Goal: Information Seeking & Learning: Understand process/instructions

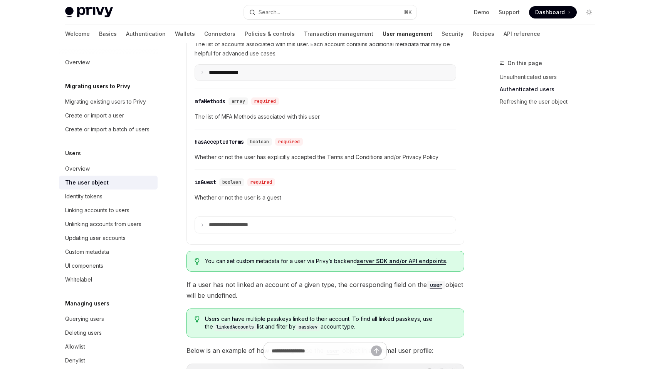
click at [247, 80] on summary "**********" at bounding box center [325, 73] width 261 height 16
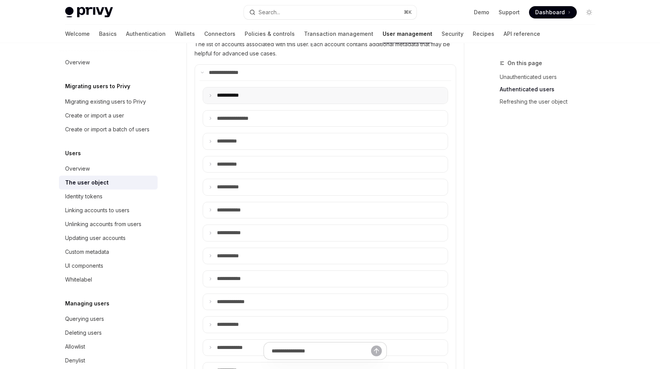
click at [261, 94] on summary "**** ******" at bounding box center [325, 95] width 245 height 16
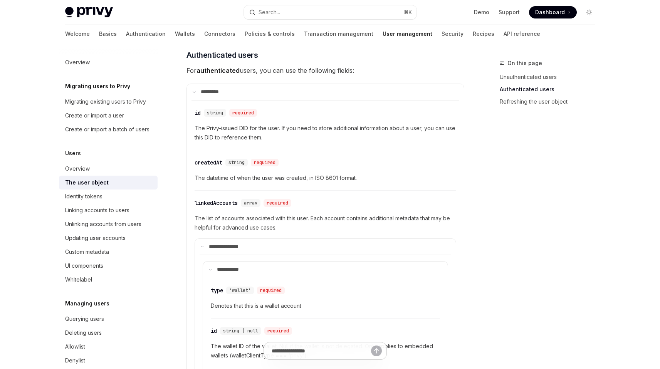
scroll to position [176, 0]
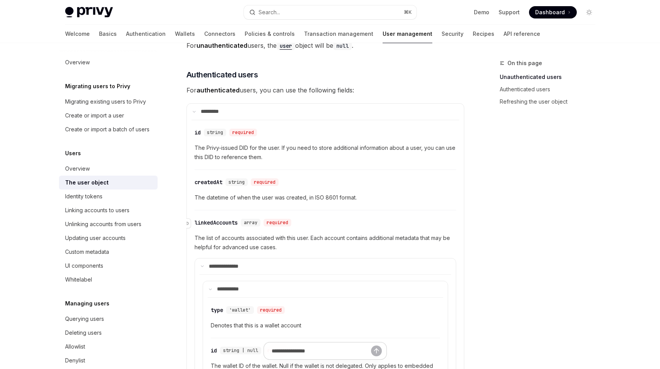
click at [225, 227] on div "​ linkedAccounts array required" at bounding box center [322, 222] width 254 height 9
click at [221, 219] on div "linkedAccounts" at bounding box center [216, 223] width 43 height 8
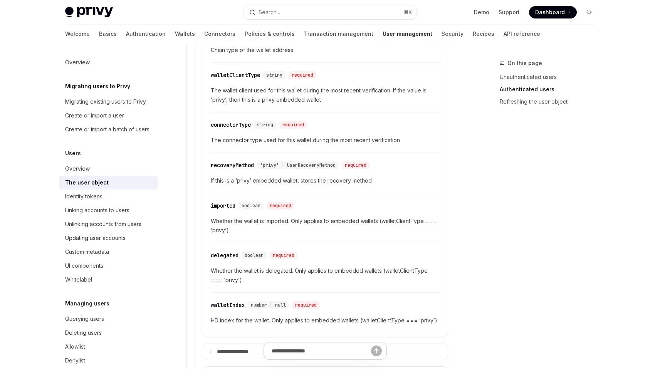
scroll to position [639, 0]
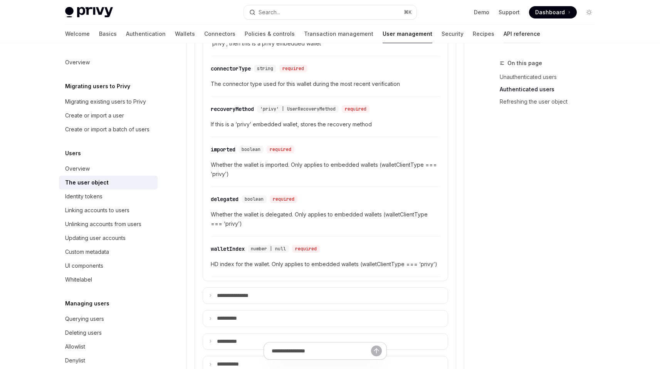
click at [504, 33] on link "API reference" at bounding box center [522, 34] width 37 height 18
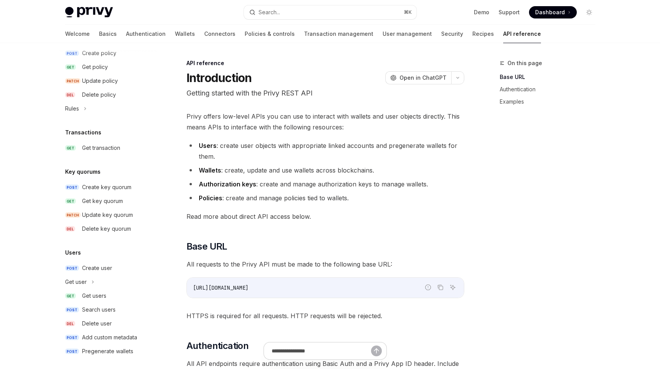
scroll to position [441, 0]
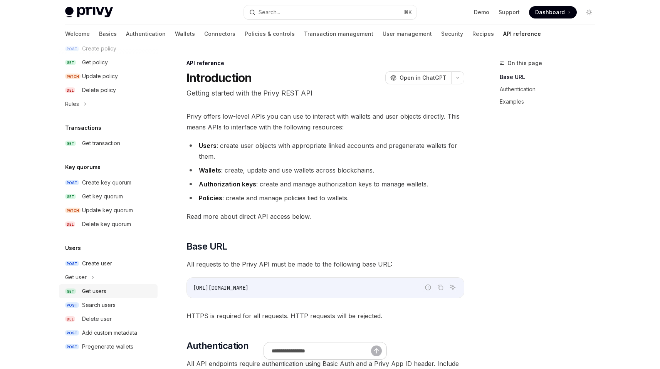
click at [108, 296] on link "GET Get users" at bounding box center [108, 291] width 99 height 14
type textarea "*"
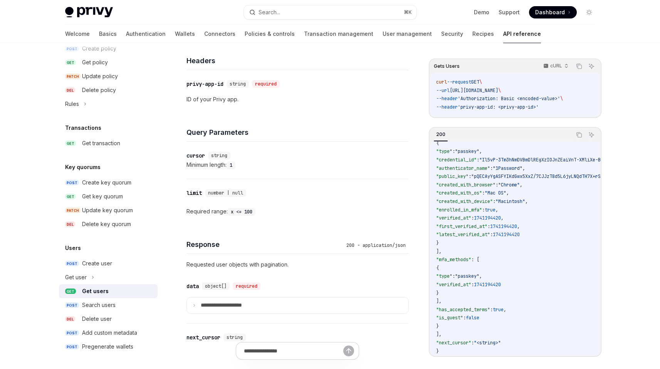
scroll to position [286, 0]
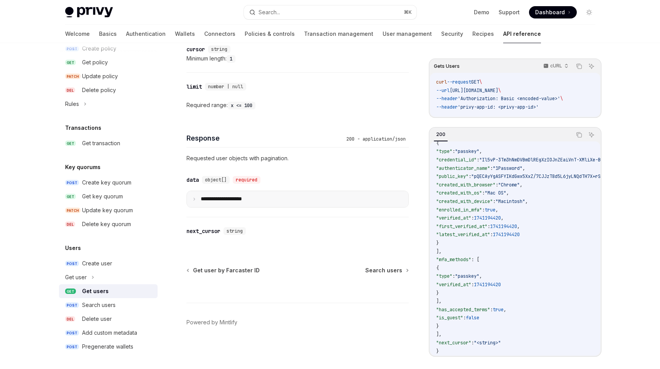
click at [283, 198] on summary "**********" at bounding box center [298, 199] width 222 height 16
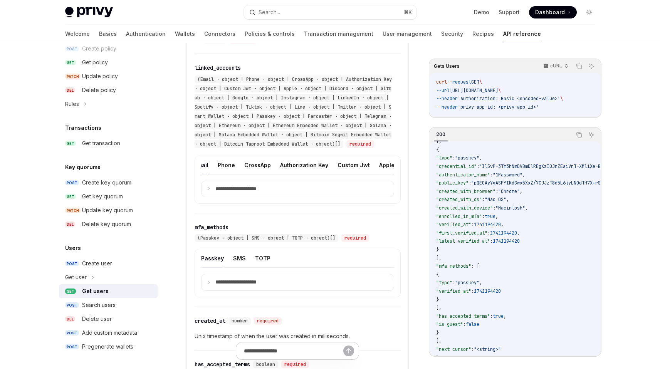
scroll to position [75, 0]
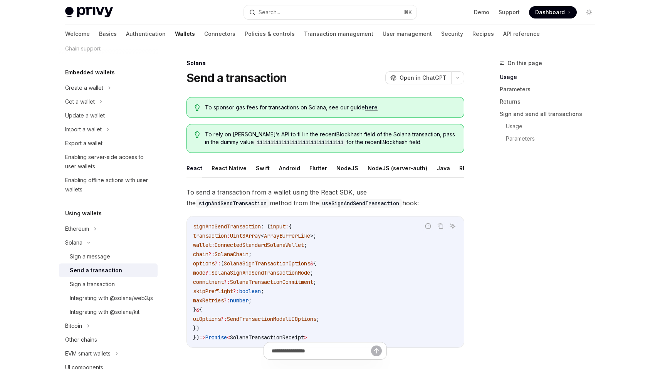
scroll to position [36, 0]
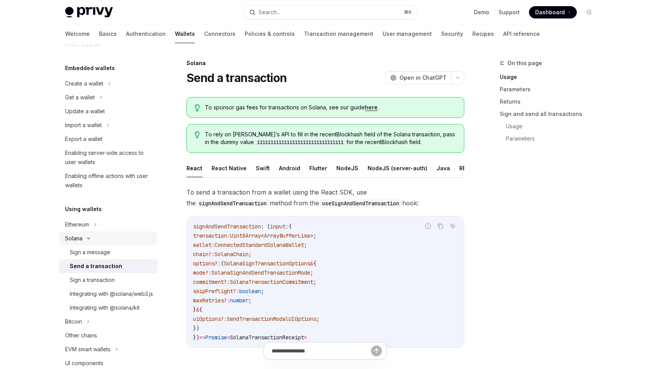
click at [95, 236] on div "Solana" at bounding box center [108, 239] width 99 height 14
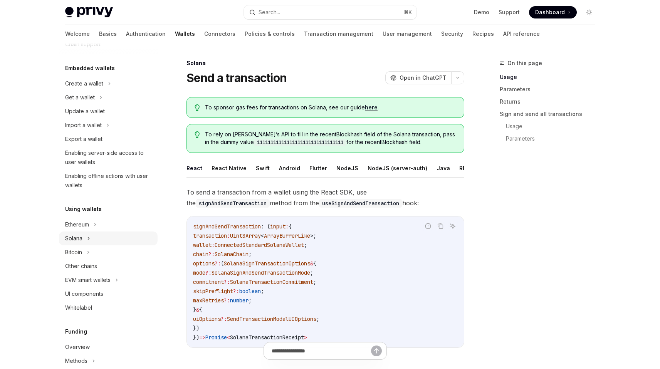
click at [95, 236] on div "Solana" at bounding box center [108, 239] width 99 height 14
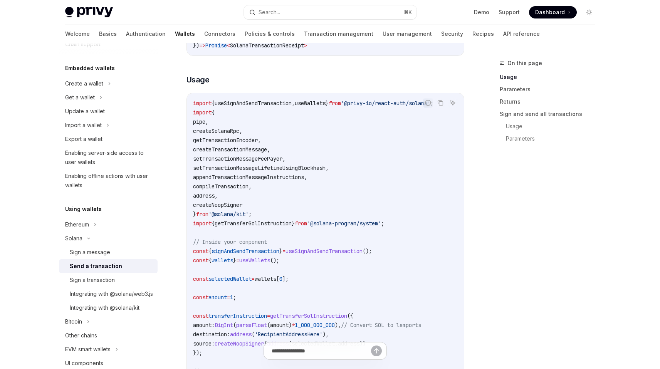
scroll to position [283, 0]
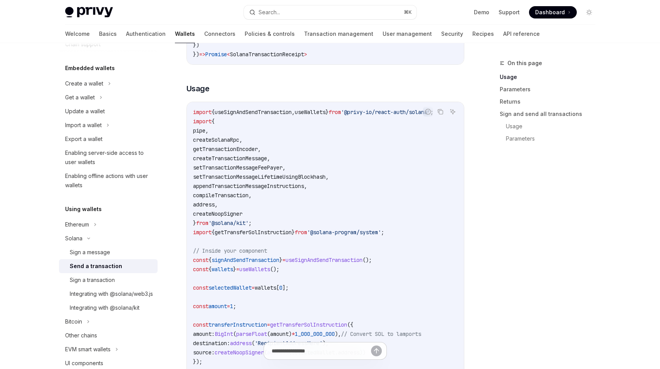
click at [501, 205] on div "On this page Usage Parameters Returns Sign and send all transactions Usage Para…" at bounding box center [542, 214] width 117 height 311
click at [493, 144] on div "On this page Usage Parameters Returns Sign and send all transactions Usage Para…" at bounding box center [542, 105] width 117 height 92
